Goal: Transaction & Acquisition: Book appointment/travel/reservation

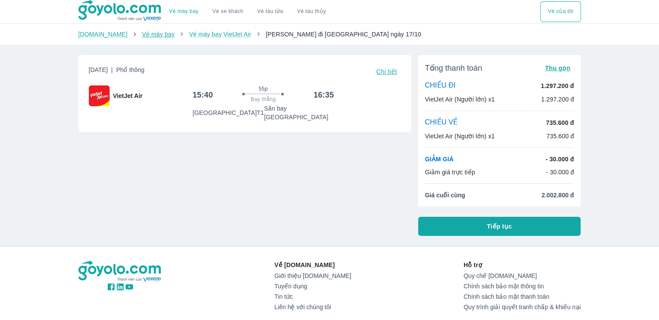
click at [142, 34] on link "Vé máy bay" at bounding box center [158, 34] width 33 height 7
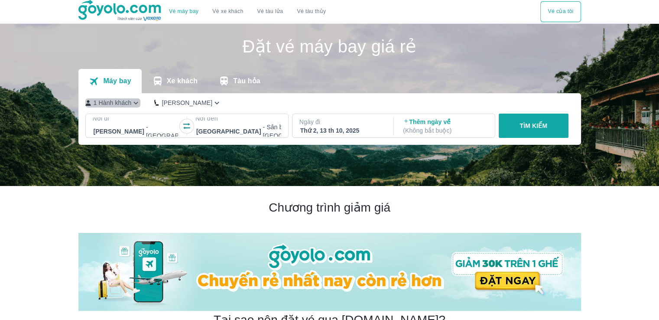
click at [126, 103] on p "1 Hành khách" at bounding box center [113, 102] width 38 height 9
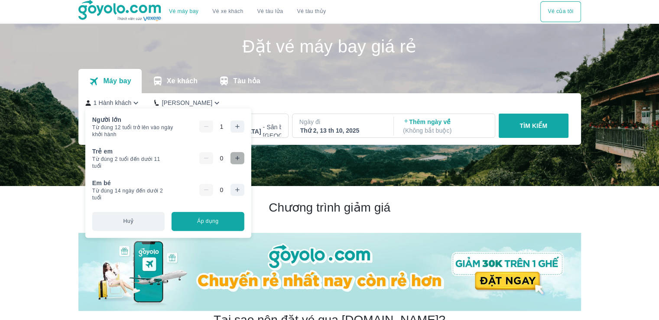
click at [234, 156] on icon "button" at bounding box center [237, 158] width 7 height 7
drag, startPoint x: 212, startPoint y: 218, endPoint x: 241, endPoint y: 202, distance: 33.0
click at [212, 217] on button "Áp dụng" at bounding box center [208, 221] width 72 height 19
